Goal: Task Accomplishment & Management: Manage account settings

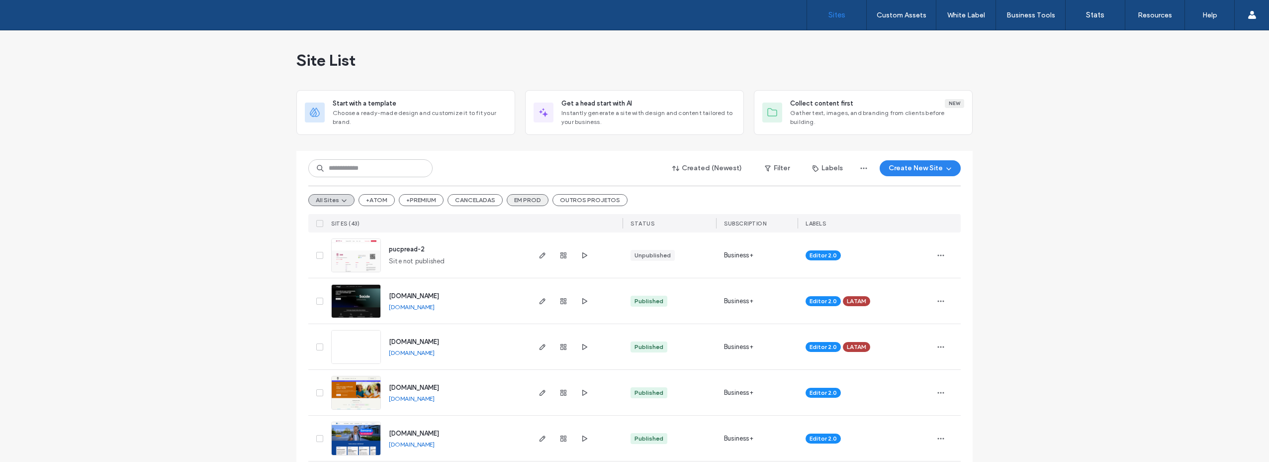
click at [521, 196] on button "EM PROD" at bounding box center [528, 200] width 42 height 12
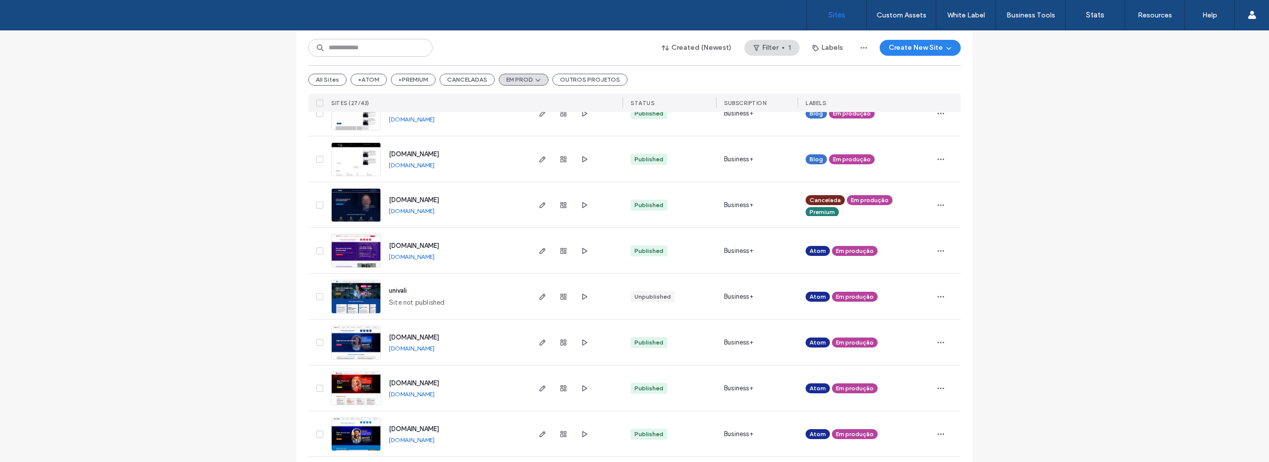
scroll to position [720, 0]
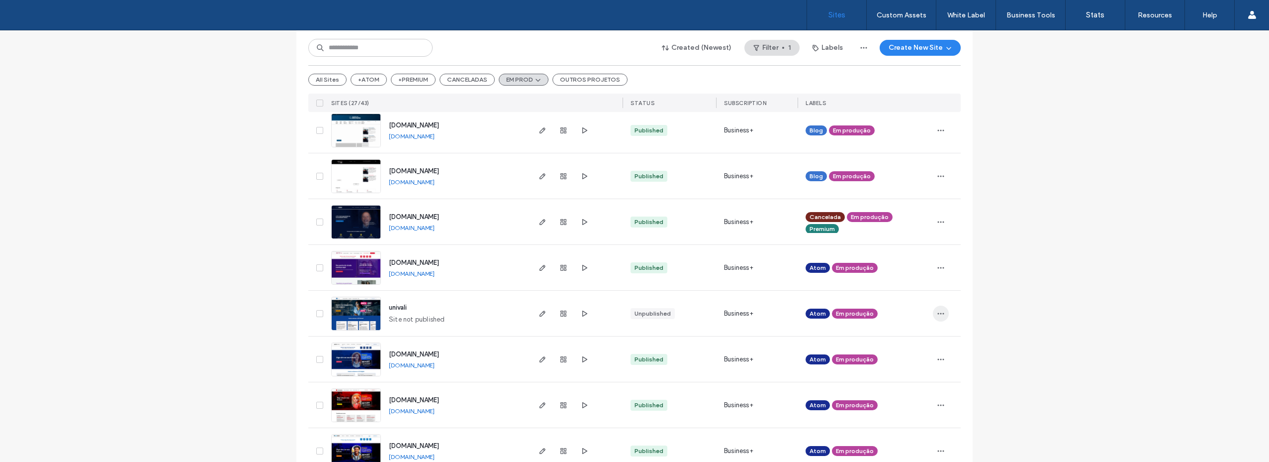
click at [937, 315] on icon "button" at bounding box center [941, 313] width 8 height 8
click at [897, 412] on span "Unassign Label" at bounding box center [898, 415] width 46 height 10
click at [883, 305] on use at bounding box center [884, 305] width 2 height 2
click at [938, 318] on span "button" at bounding box center [941, 313] width 16 height 16
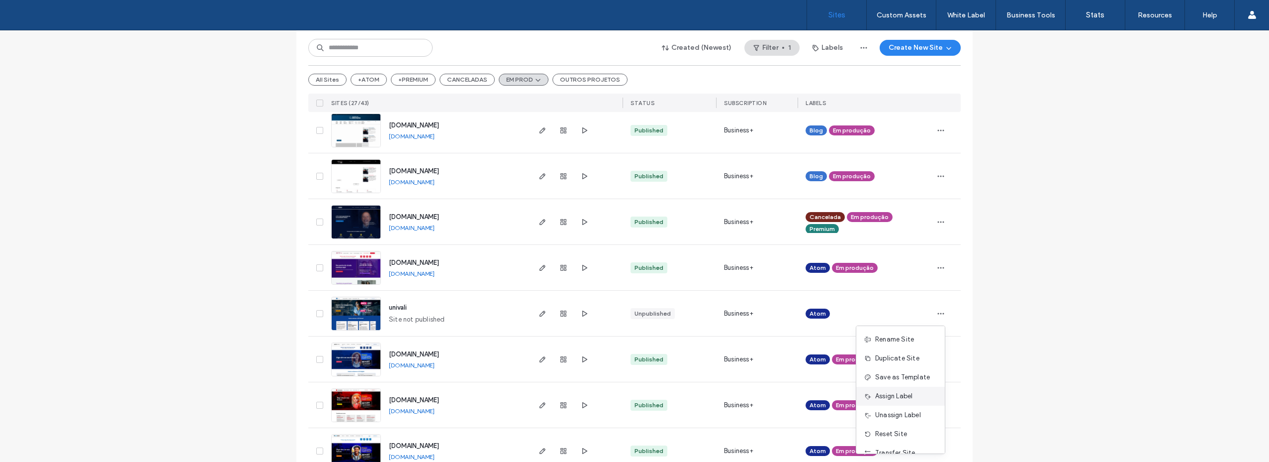
click at [880, 394] on span "Assign Label" at bounding box center [893, 396] width 37 height 10
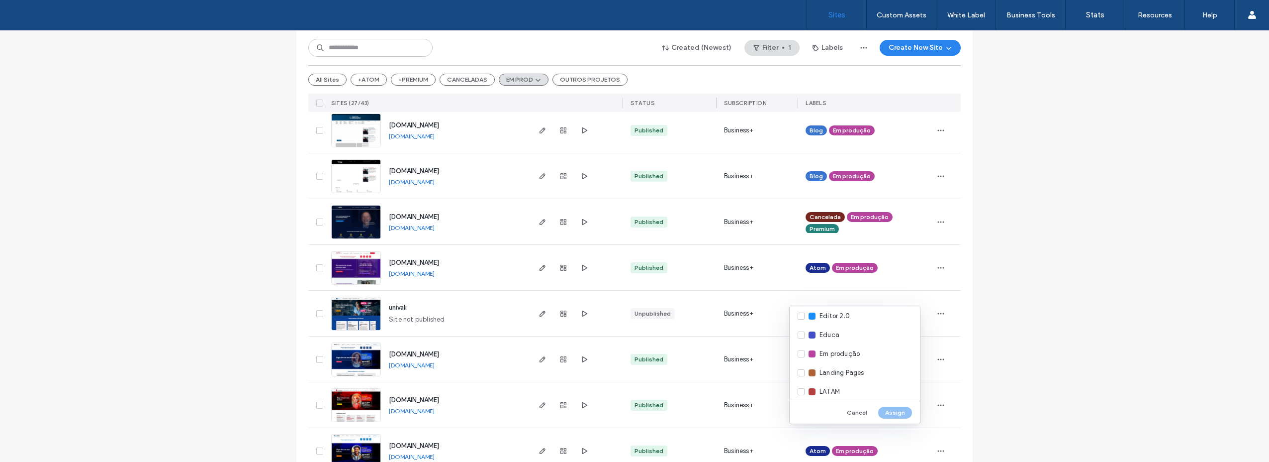
scroll to position [140, 0]
click at [802, 328] on div "Migrada para Editor 2.0" at bounding box center [855, 330] width 130 height 19
click at [902, 408] on button "Assign" at bounding box center [895, 412] width 34 height 12
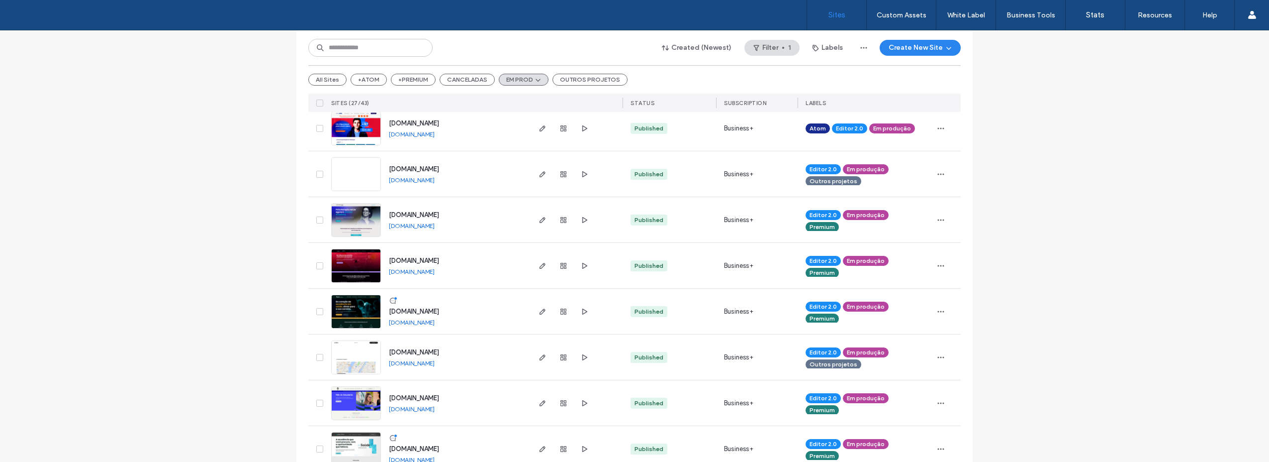
scroll to position [0, 0]
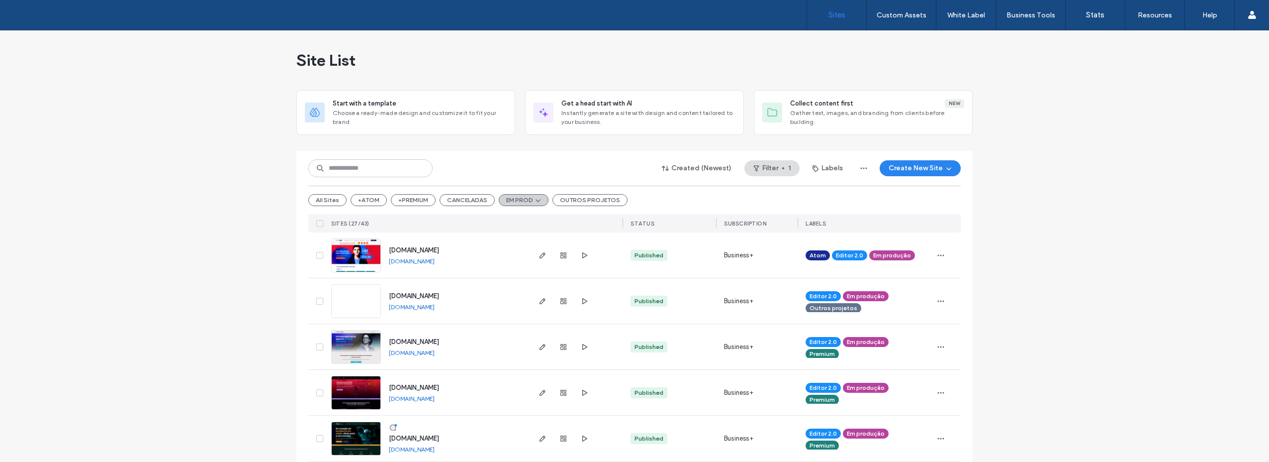
click at [520, 195] on button "EM PROD" at bounding box center [524, 200] width 50 height 12
click at [330, 207] on div "All Sites +ATOM +PREMIUM CANCELADAS EM PROD OUTROS PROJETOS" at bounding box center [634, 200] width 653 height 28
click at [331, 201] on button "All Sites" at bounding box center [327, 200] width 38 height 12
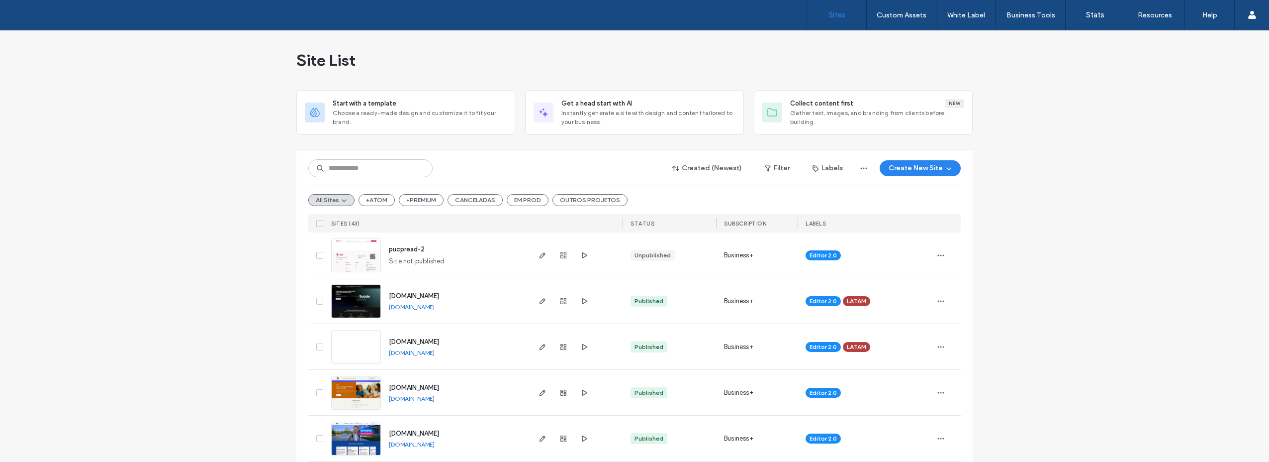
scroll to position [50, 0]
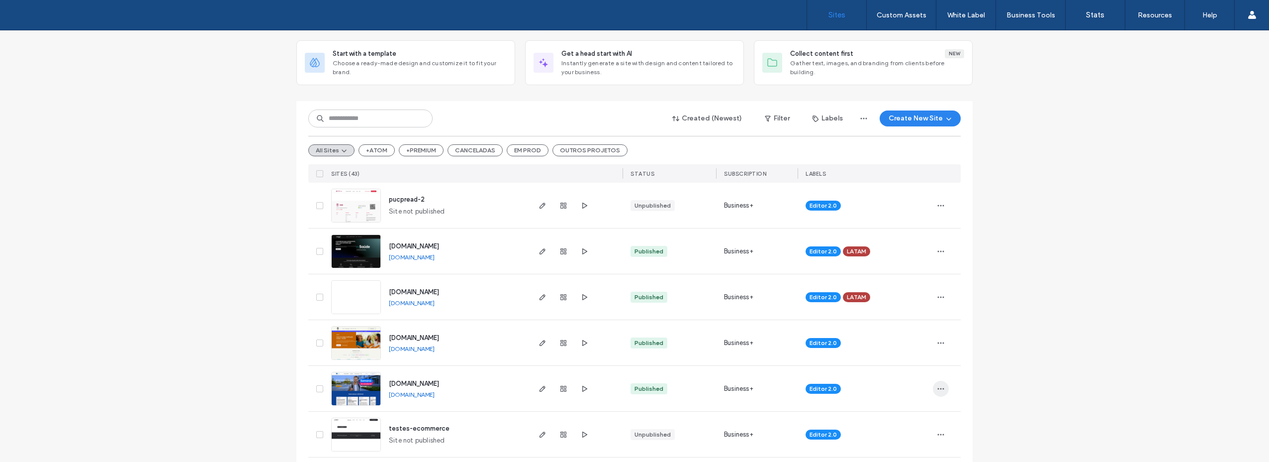
click at [937, 392] on icon "button" at bounding box center [941, 388] width 8 height 8
click at [903, 299] on span "Assign Label" at bounding box center [893, 300] width 37 height 10
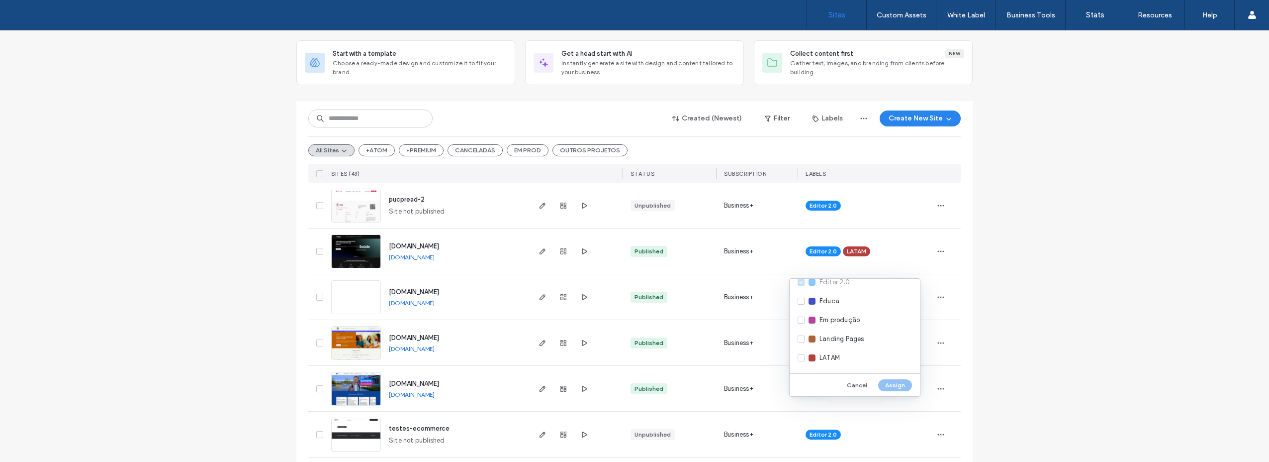
scroll to position [41, 0]
click at [799, 346] on div "Em produção" at bounding box center [855, 345] width 130 height 19
click at [888, 384] on button "Assign" at bounding box center [895, 385] width 34 height 12
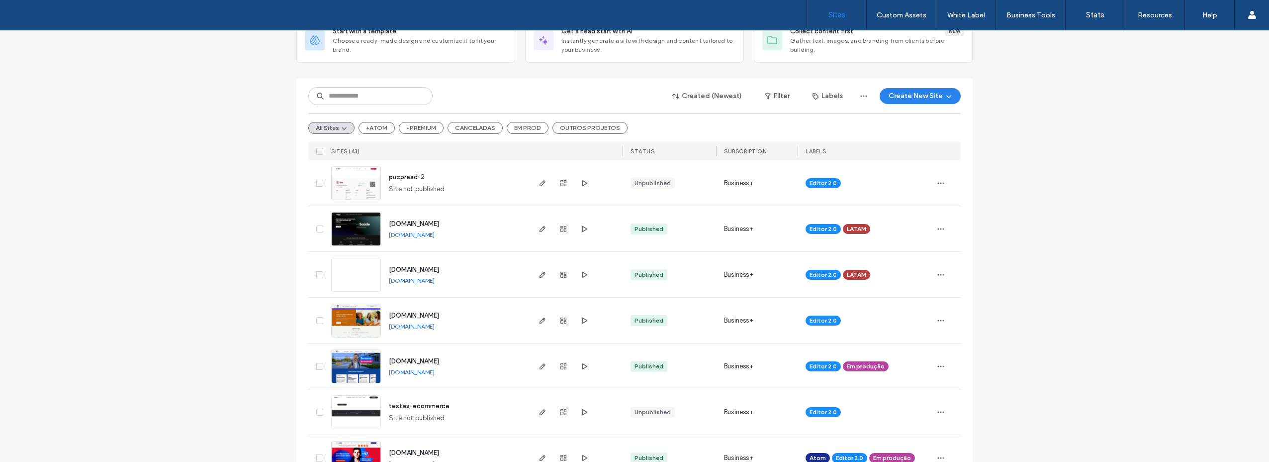
scroll to position [0, 0]
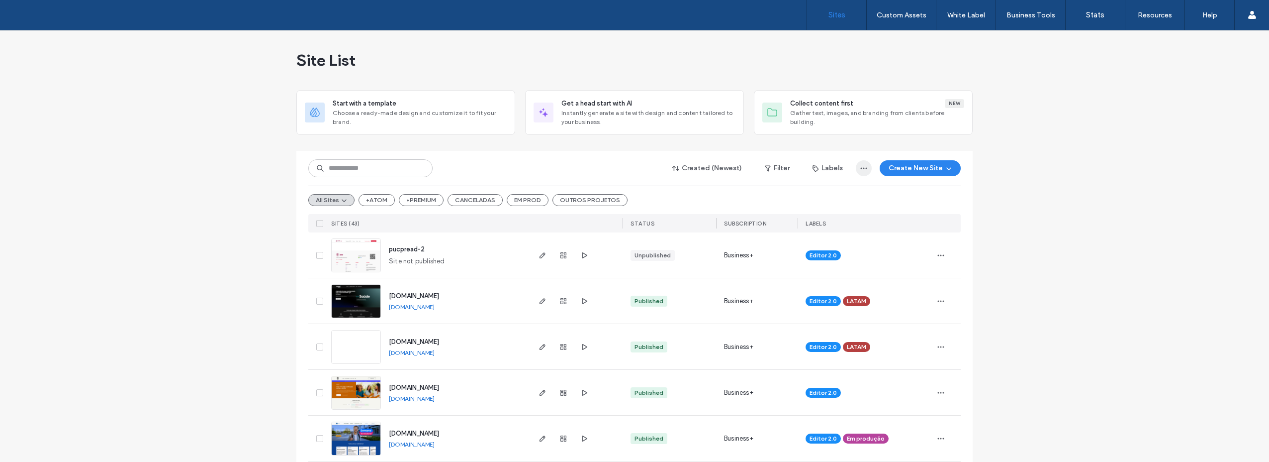
click at [860, 171] on icon "button" at bounding box center [864, 168] width 8 height 8
click at [853, 192] on div "Export to CSV" at bounding box center [825, 194] width 89 height 19
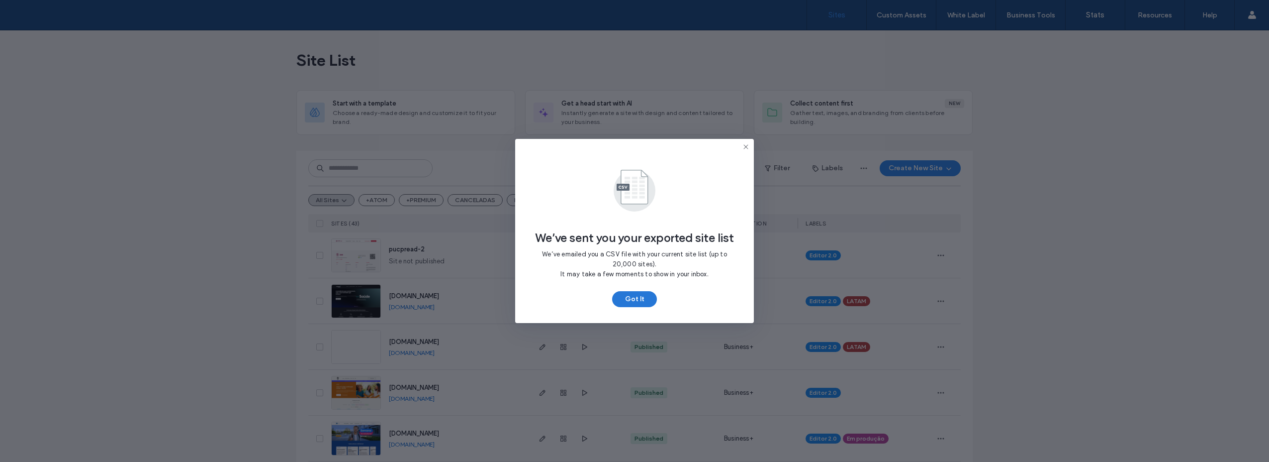
click at [644, 303] on button "Got It" at bounding box center [634, 299] width 45 height 16
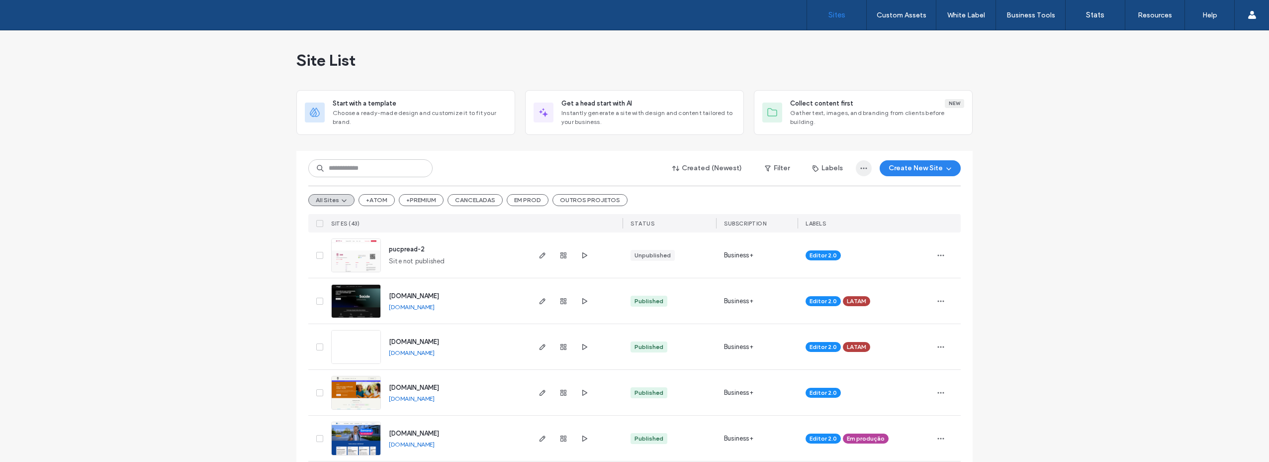
click at [862, 171] on icon "button" at bounding box center [864, 168] width 8 height 8
click at [823, 195] on span "Export to CSV" at bounding box center [822, 194] width 43 height 10
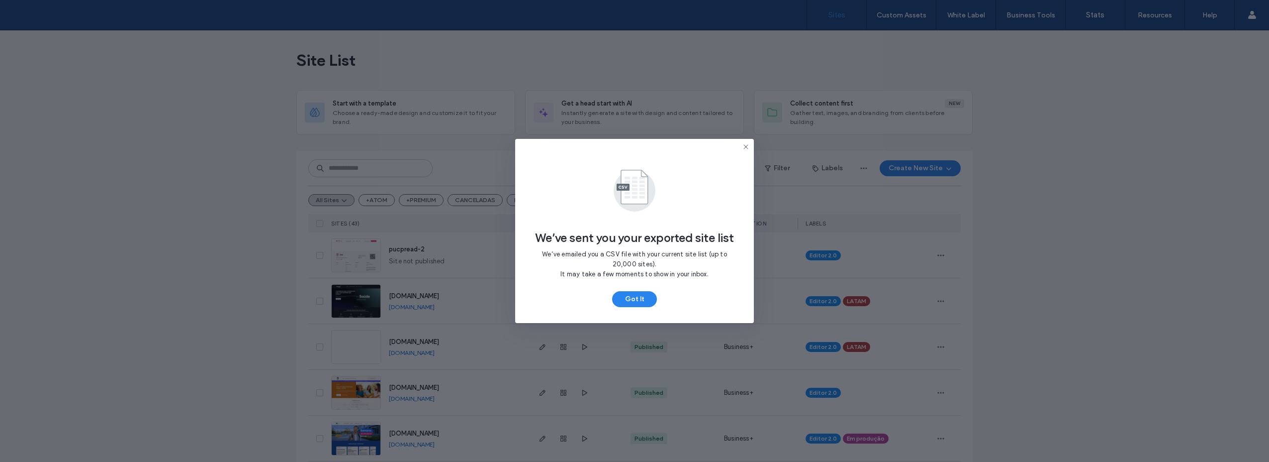
click at [745, 147] on icon at bounding box center [746, 147] width 8 height 8
